Goal: Task Accomplishment & Management: Manage account settings

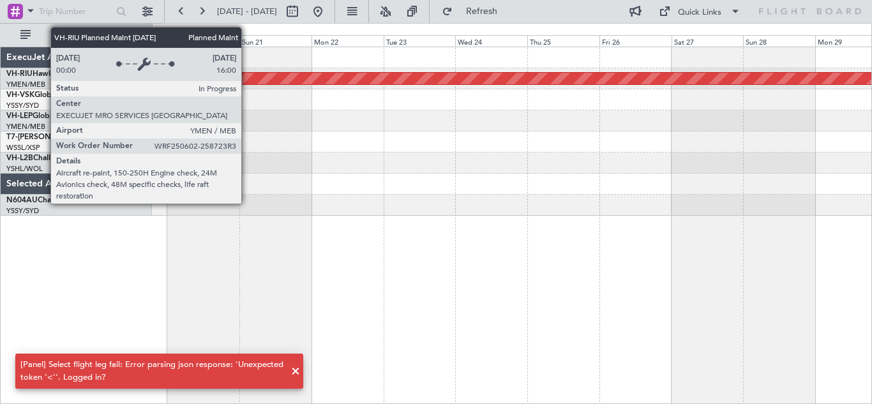
click at [247, 78] on div "Planned Maint [GEOGRAPHIC_DATA] ([GEOGRAPHIC_DATA])" at bounding box center [511, 78] width 2157 height 11
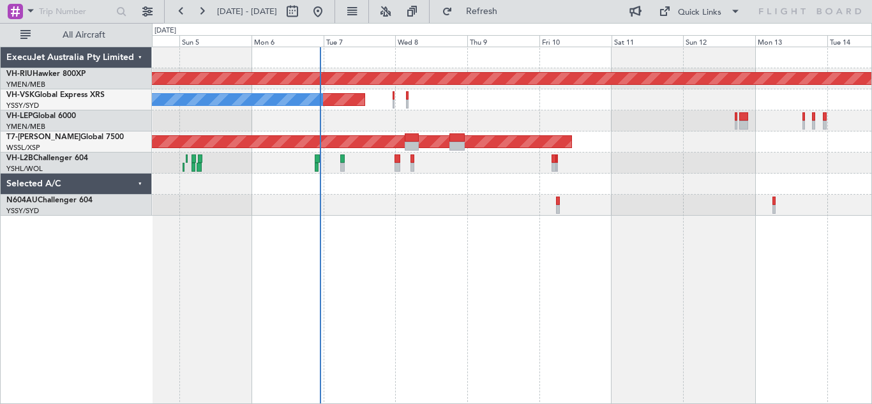
click at [435, 227] on div "Planned Maint Melbourne (Essendon) Planned Maint Sydney (Kingsford Smith Intl) …" at bounding box center [512, 225] width 720 height 357
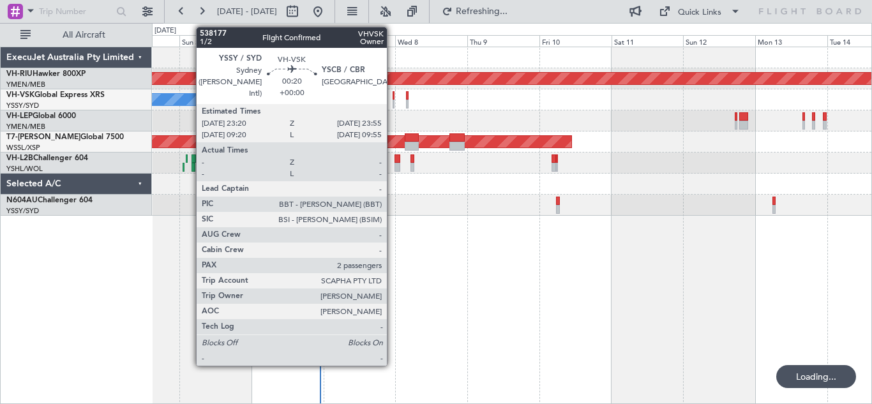
click at [392, 98] on div at bounding box center [393, 95] width 2 height 9
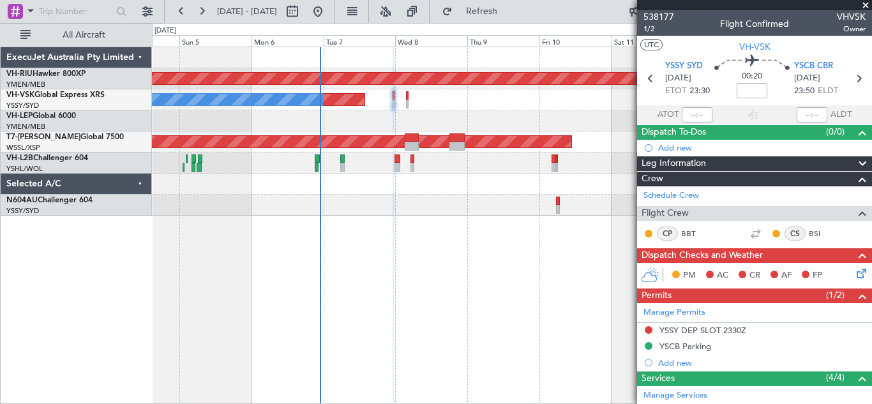
click at [865, 4] on span at bounding box center [865, 5] width 13 height 11
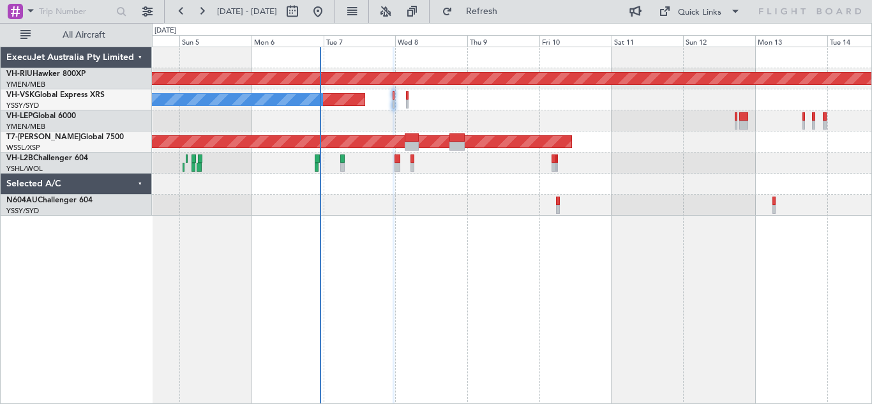
type input "0"
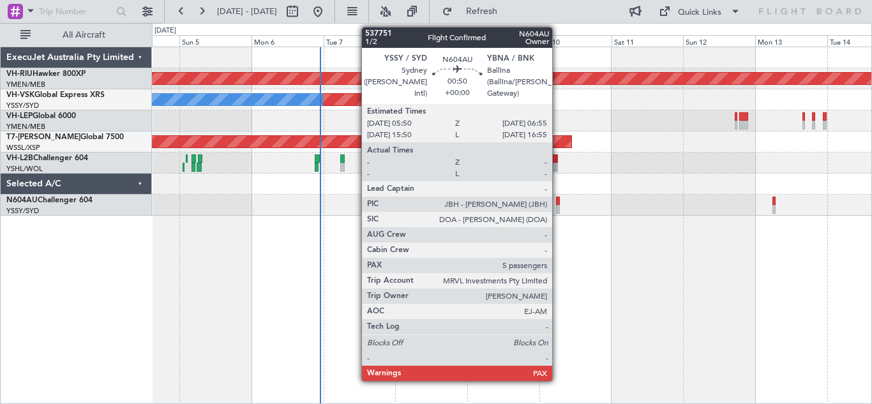
click at [558, 204] on div at bounding box center [558, 201] width 4 height 9
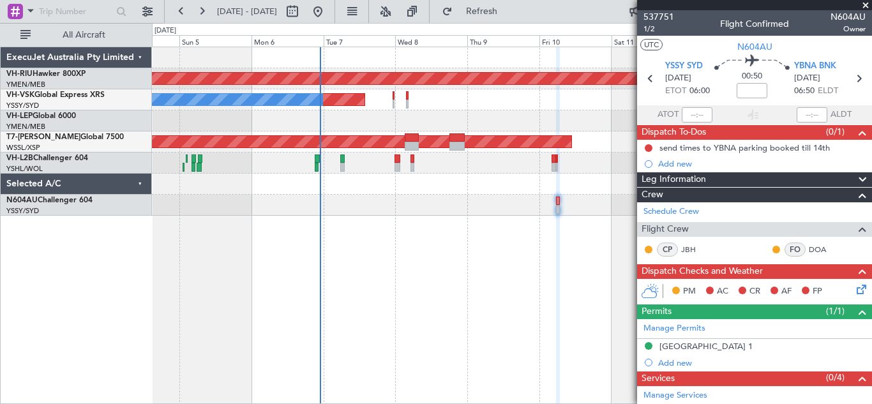
click at [865, 5] on span at bounding box center [865, 5] width 13 height 11
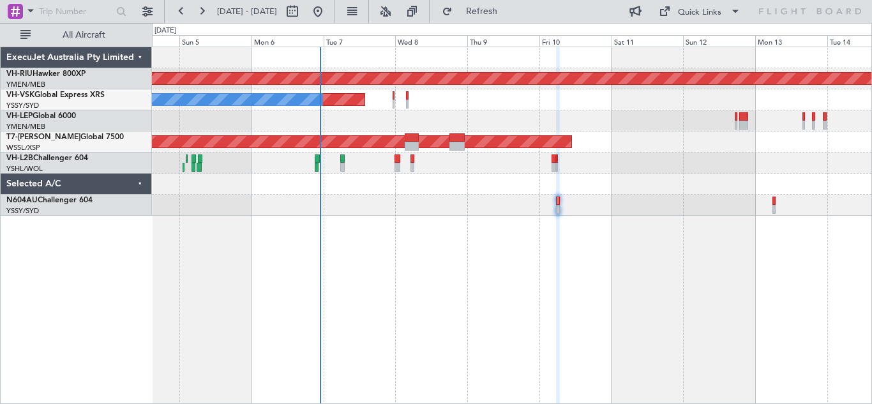
type input "0"
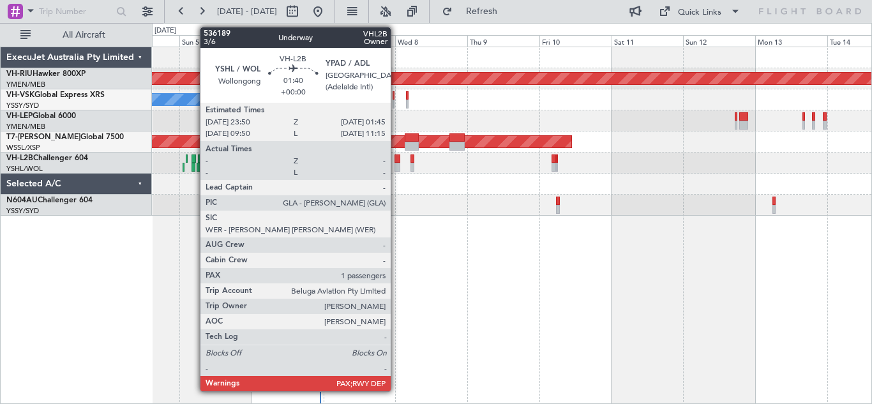
click at [396, 164] on div at bounding box center [397, 167] width 6 height 9
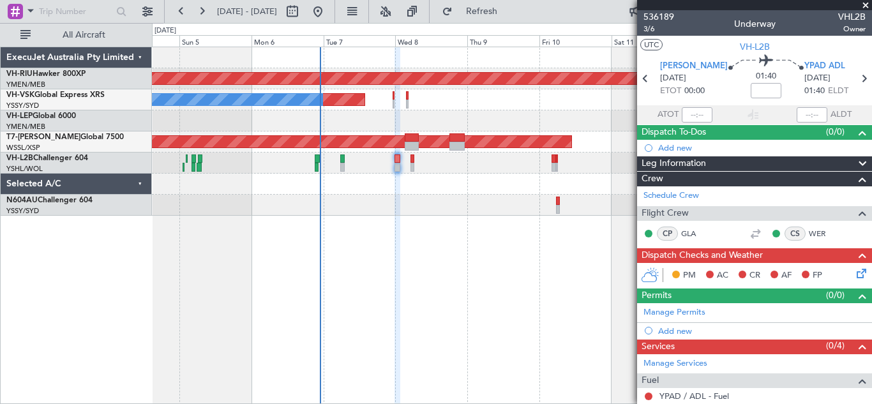
click at [866, 3] on span at bounding box center [865, 5] width 13 height 11
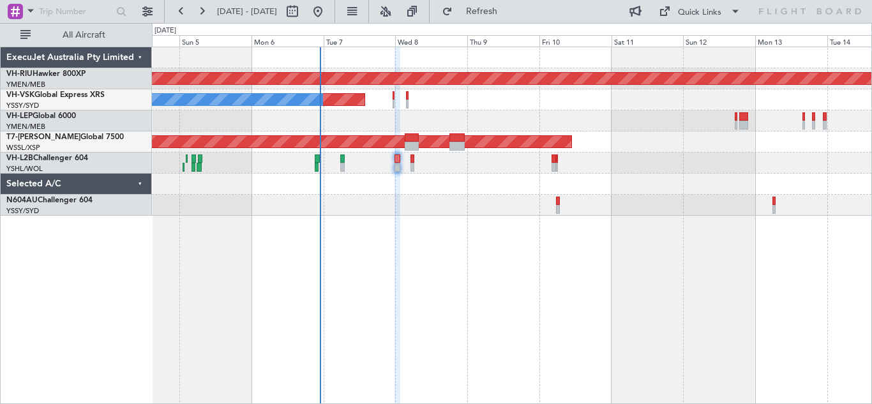
type input "0"
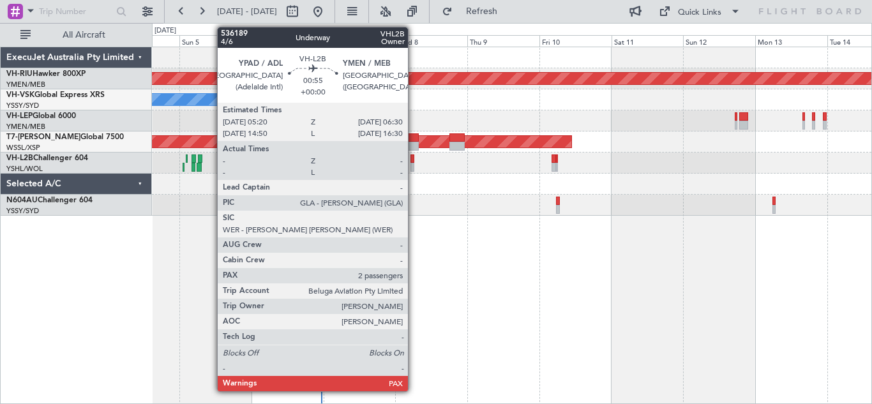
click at [413, 163] on div at bounding box center [412, 167] width 4 height 9
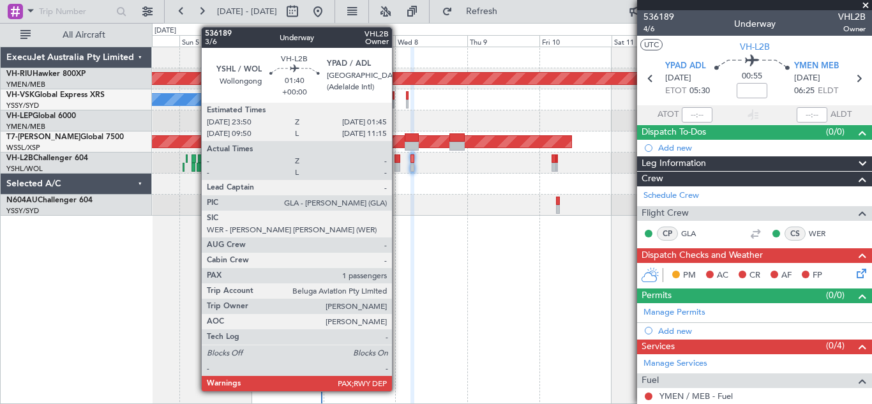
click at [398, 164] on div at bounding box center [397, 167] width 6 height 9
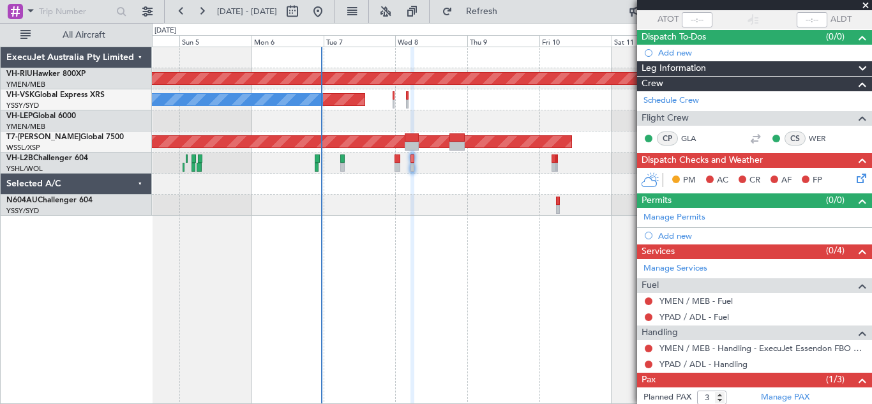
scroll to position [171, 0]
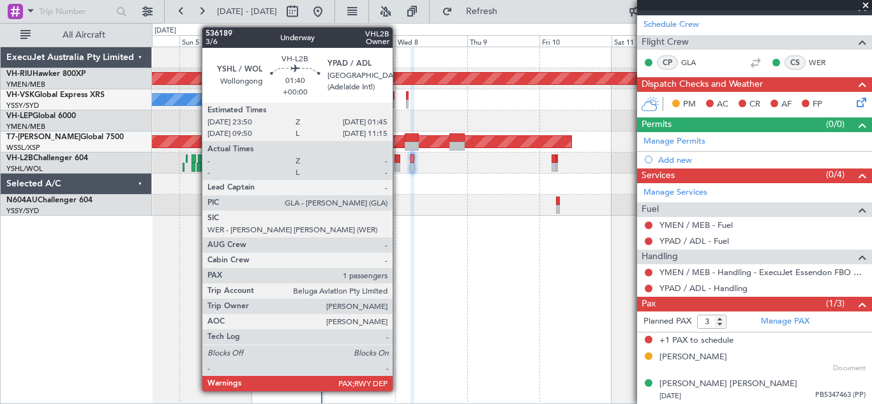
click at [398, 161] on div at bounding box center [397, 158] width 6 height 9
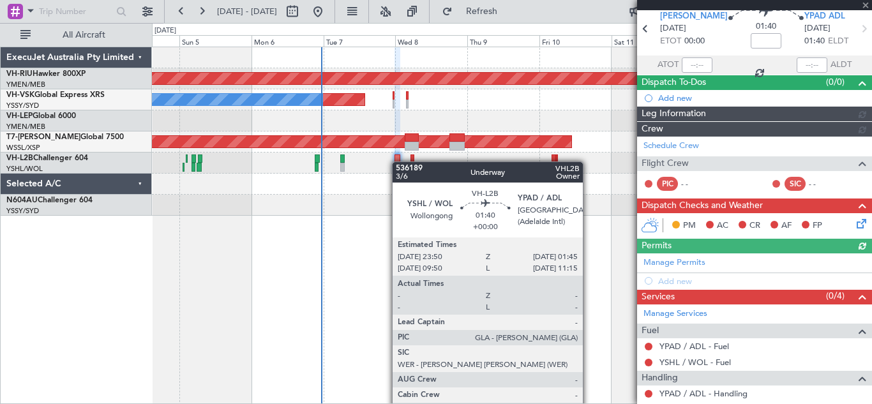
scroll to position [144, 0]
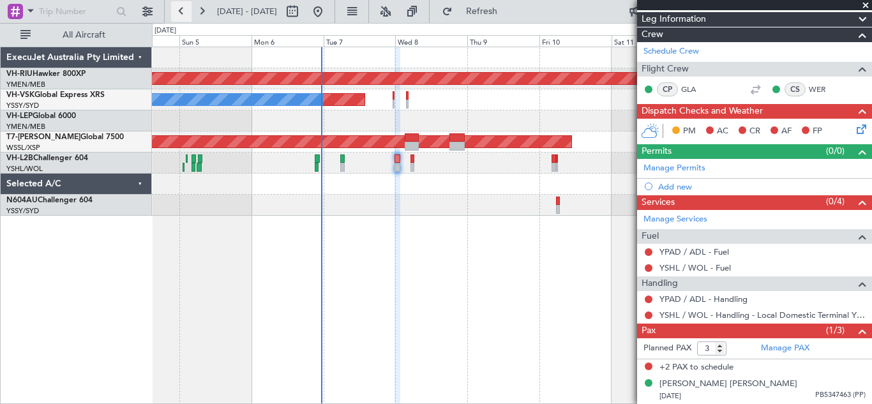
click at [182, 8] on button at bounding box center [181, 11] width 20 height 20
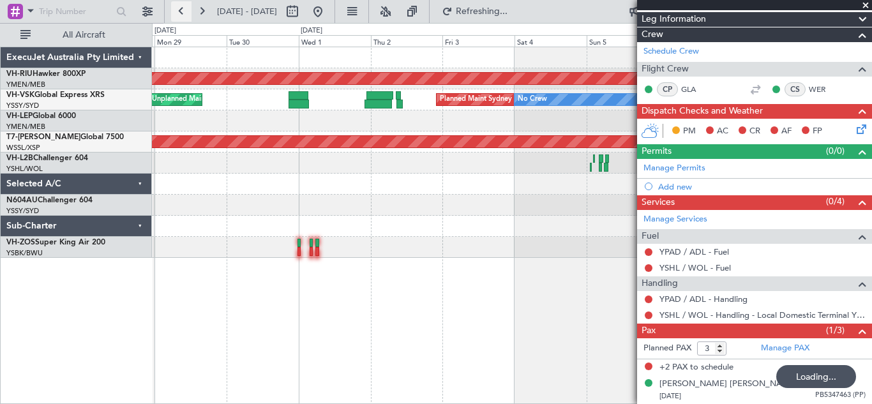
click at [182, 8] on button at bounding box center [181, 11] width 20 height 20
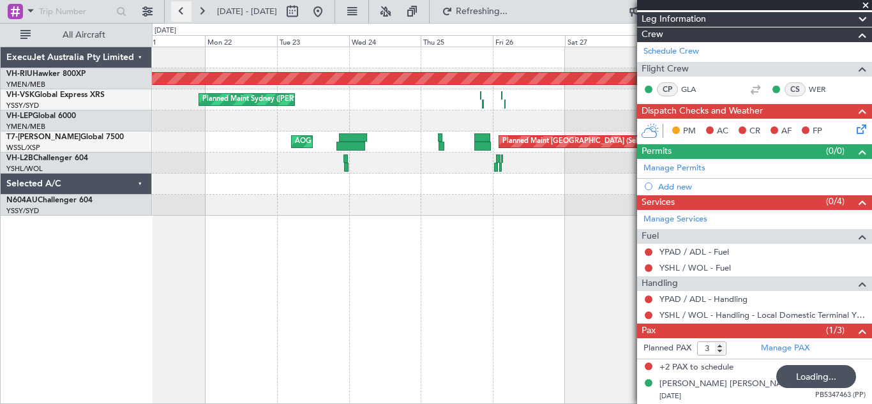
click at [182, 8] on button at bounding box center [181, 11] width 20 height 20
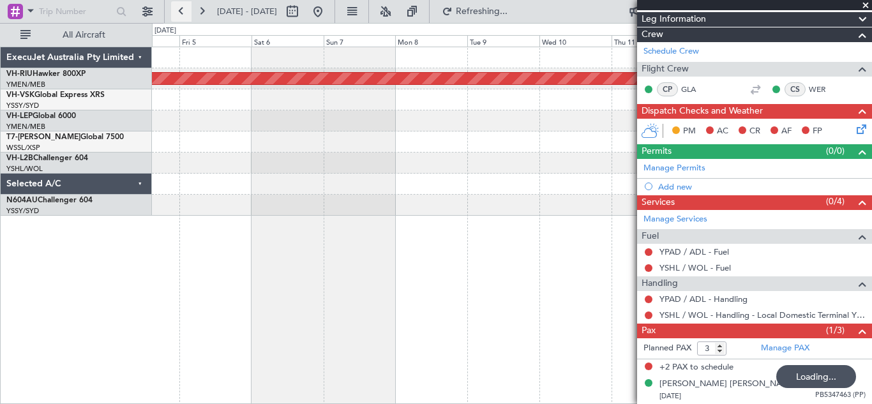
click at [182, 8] on button at bounding box center [181, 11] width 20 height 20
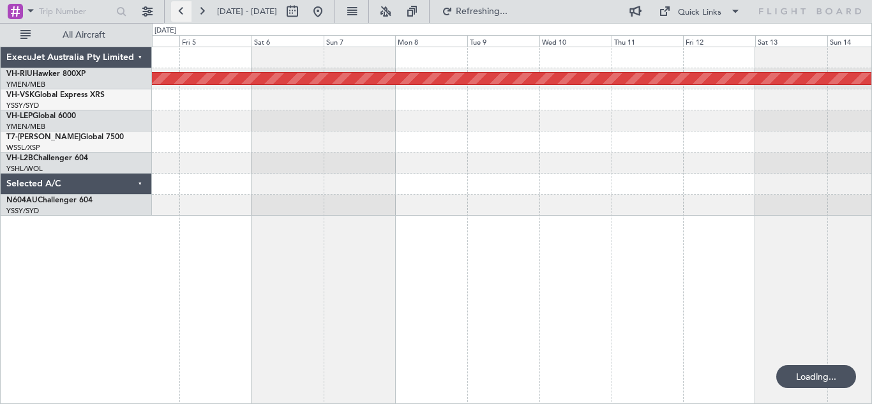
scroll to position [0, 0]
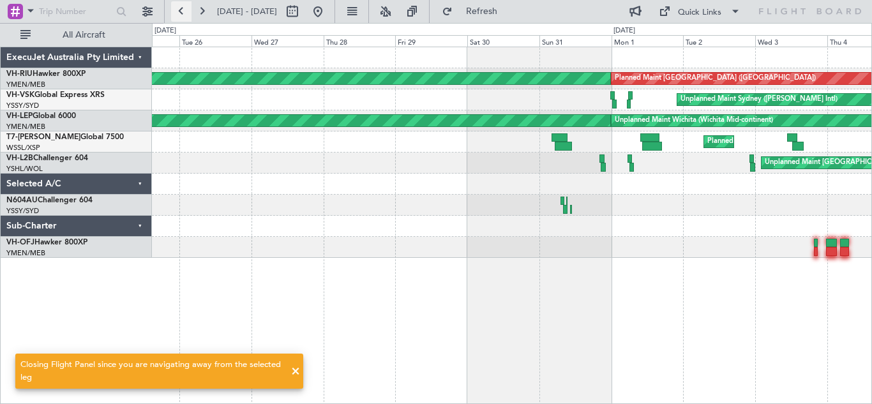
click at [182, 8] on button at bounding box center [181, 11] width 20 height 20
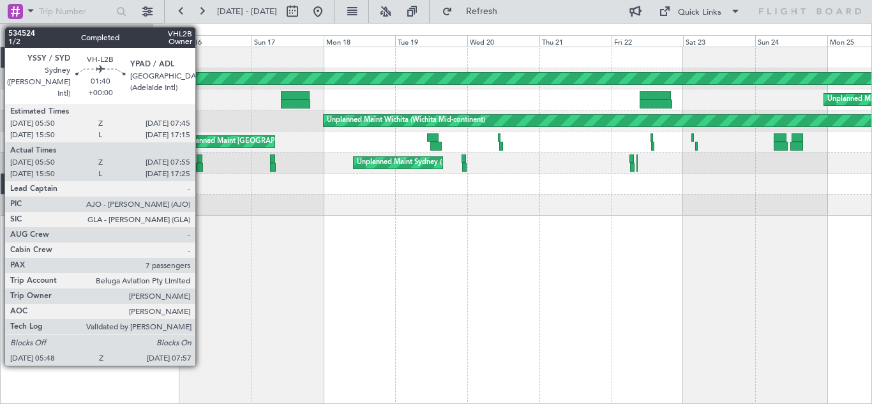
click at [201, 162] on div at bounding box center [200, 158] width 6 height 9
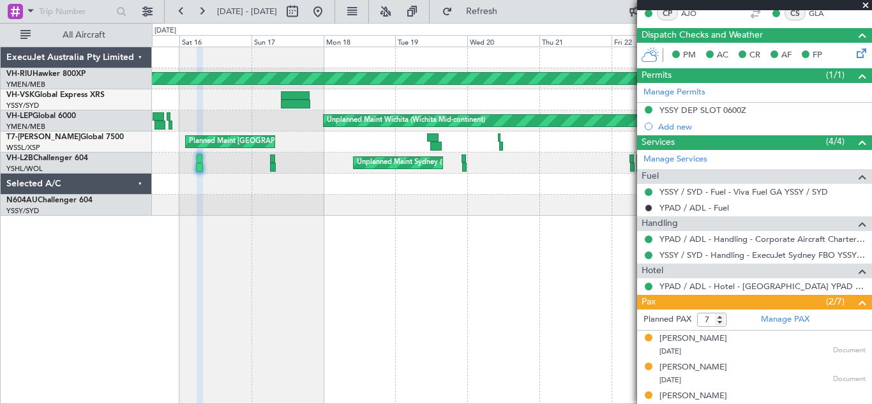
scroll to position [221, 0]
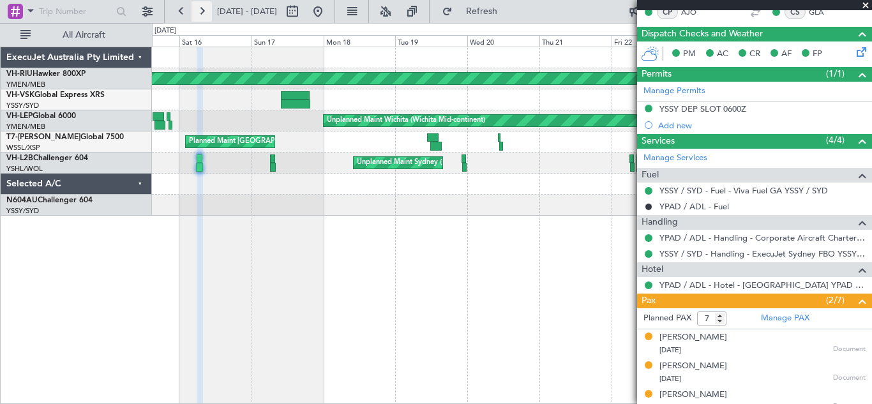
click at [204, 11] on button at bounding box center [201, 11] width 20 height 20
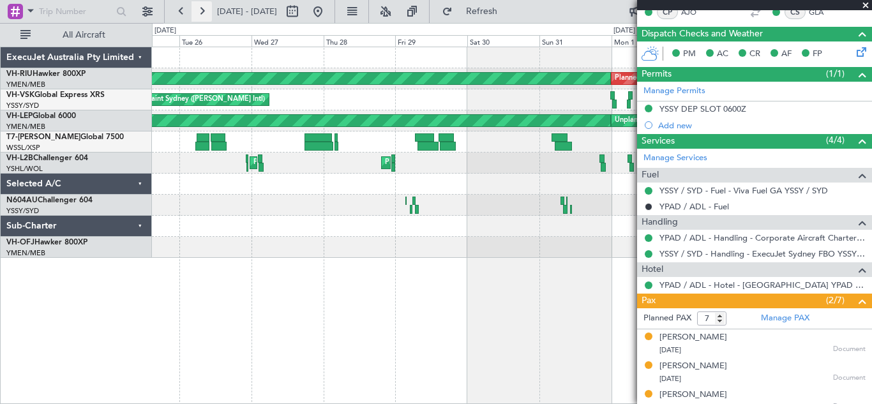
click at [204, 11] on button at bounding box center [201, 11] width 20 height 20
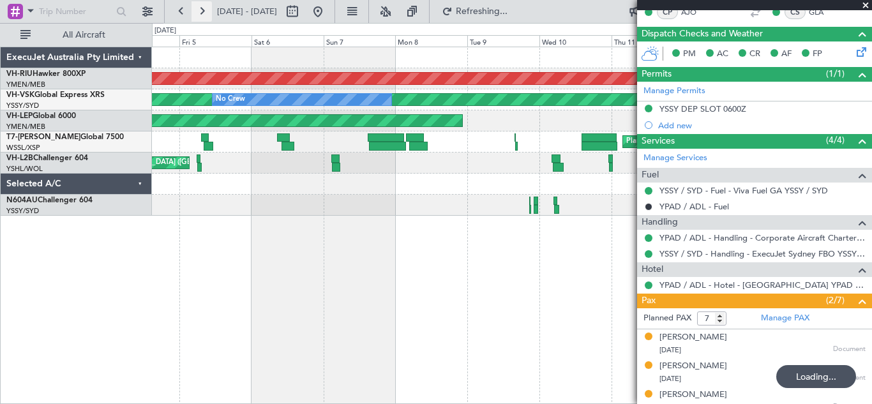
click at [204, 11] on button at bounding box center [201, 11] width 20 height 20
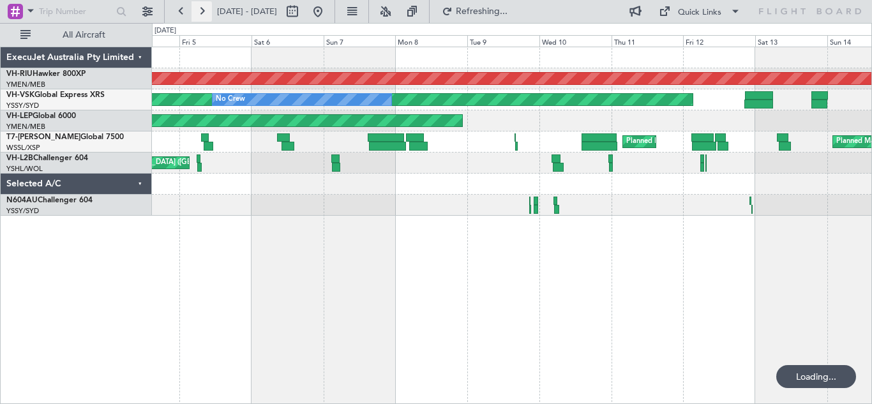
scroll to position [0, 0]
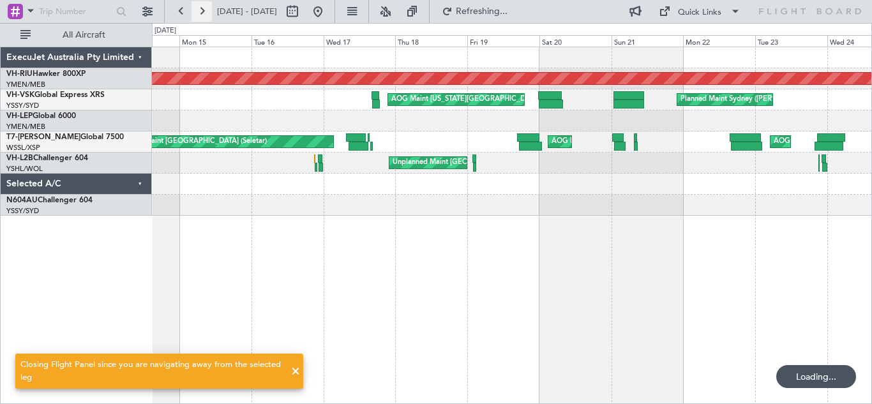
click at [204, 11] on button at bounding box center [201, 11] width 20 height 20
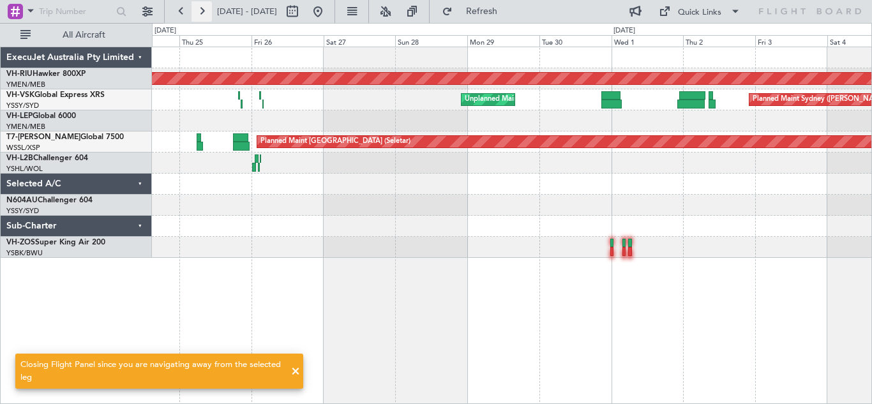
click at [204, 11] on button at bounding box center [201, 11] width 20 height 20
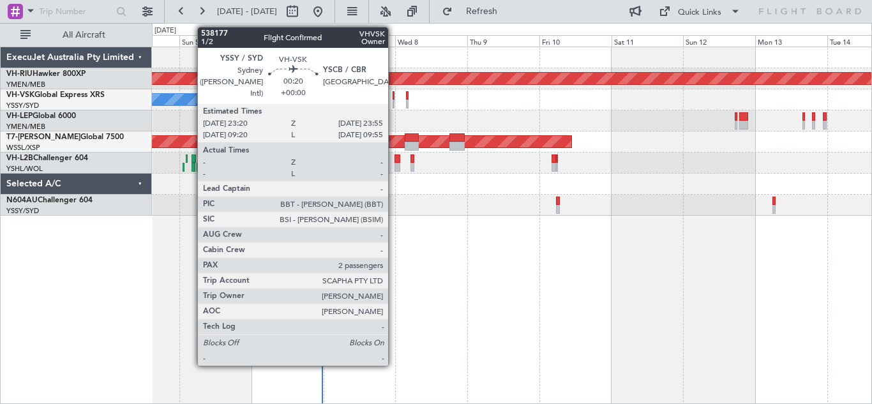
click at [394, 103] on div at bounding box center [393, 104] width 2 height 9
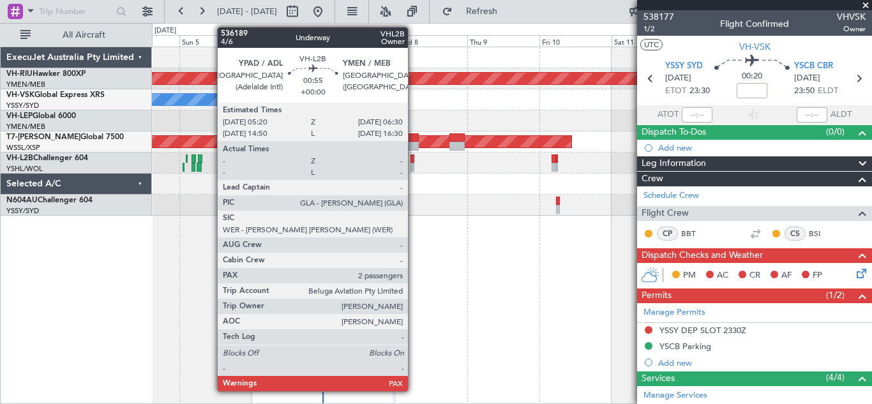
click at [413, 164] on div at bounding box center [412, 167] width 4 height 9
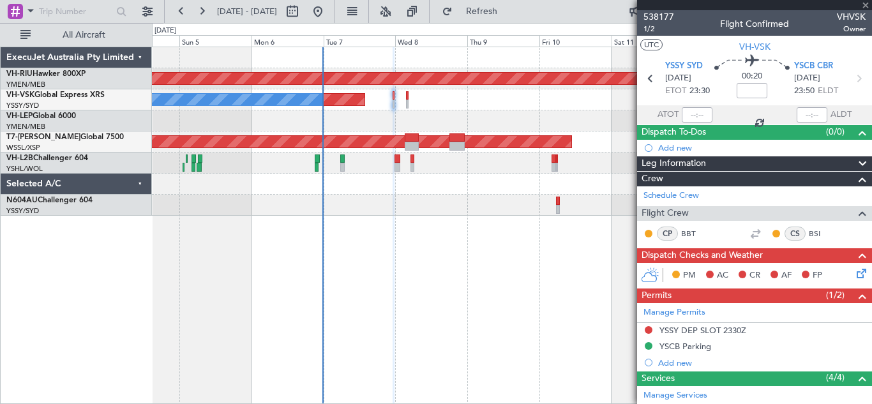
type input "3"
